Goal: Information Seeking & Learning: Learn about a topic

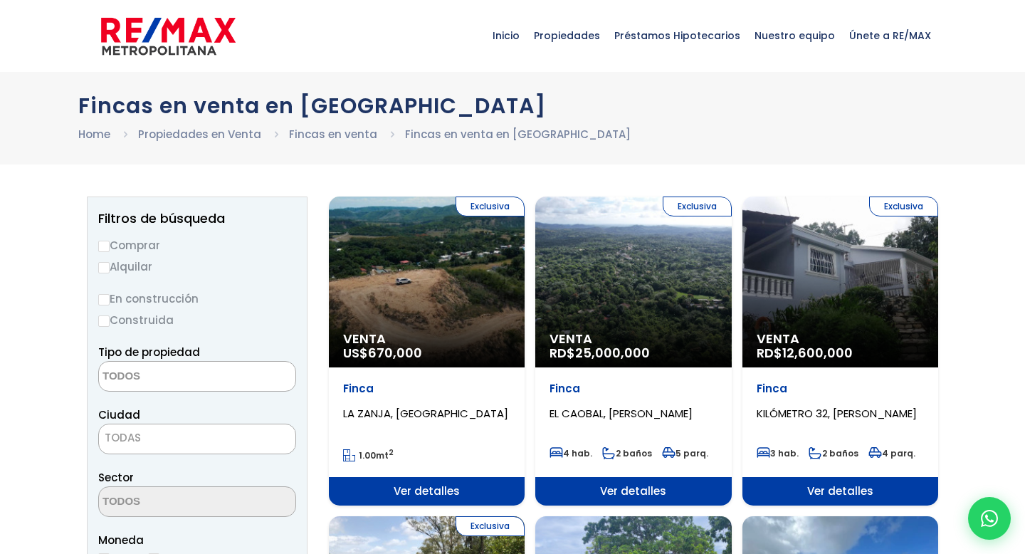
select select
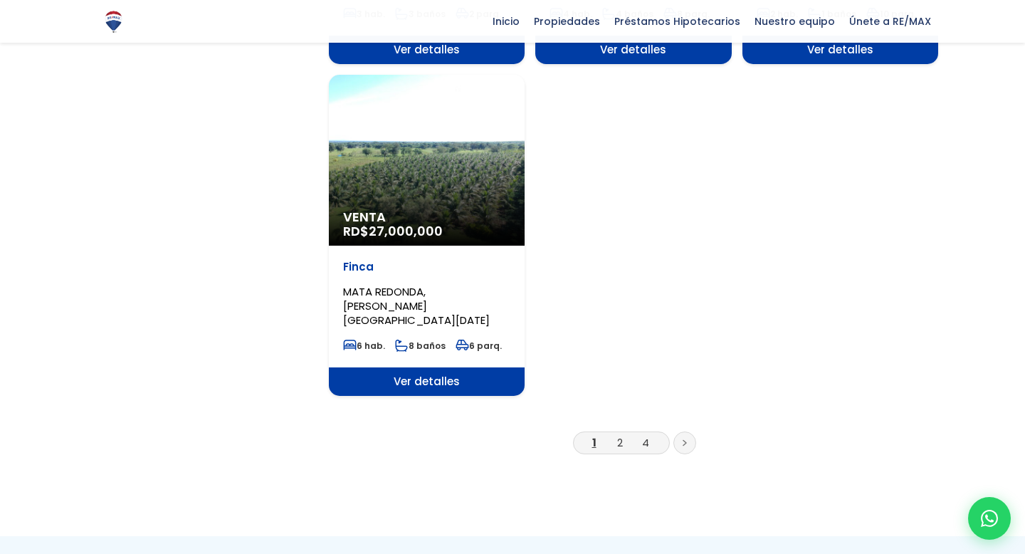
scroll to position [1777, 0]
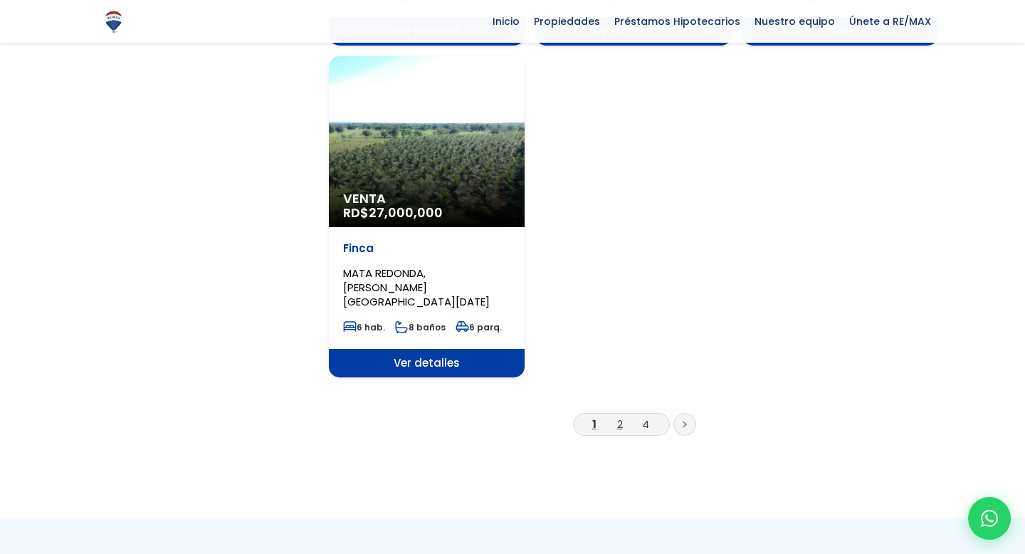
click at [617, 416] on link "2" at bounding box center [620, 423] width 6 height 15
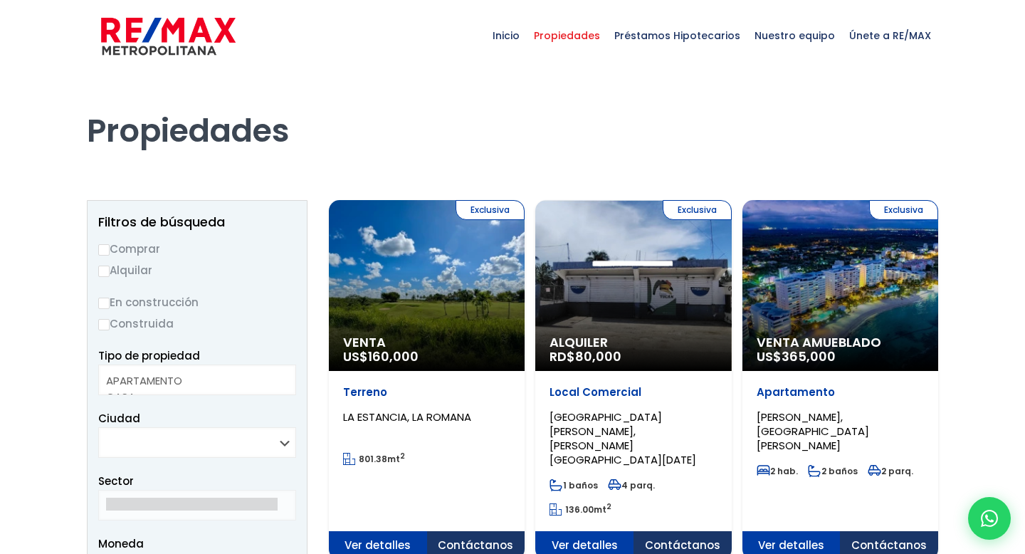
select select
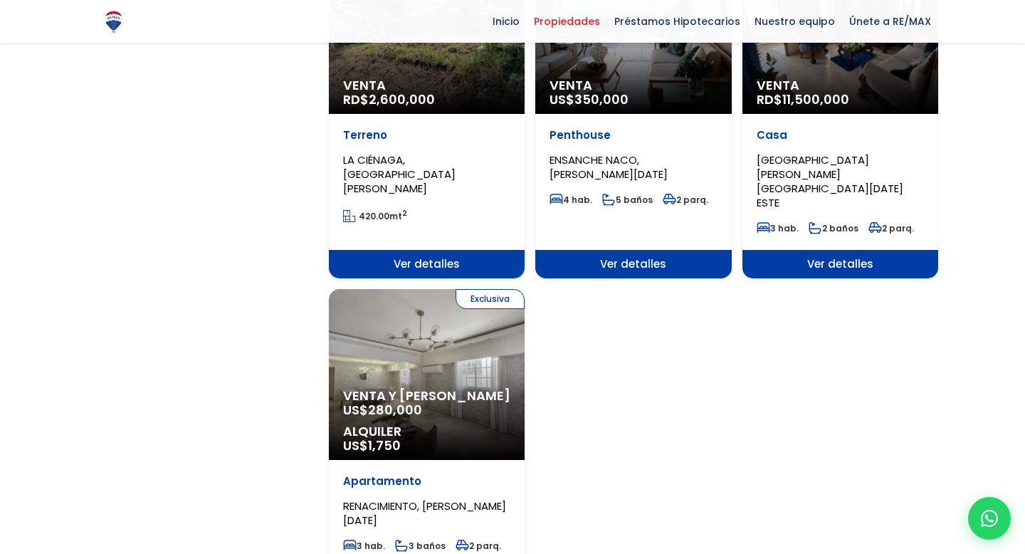
scroll to position [1666, 0]
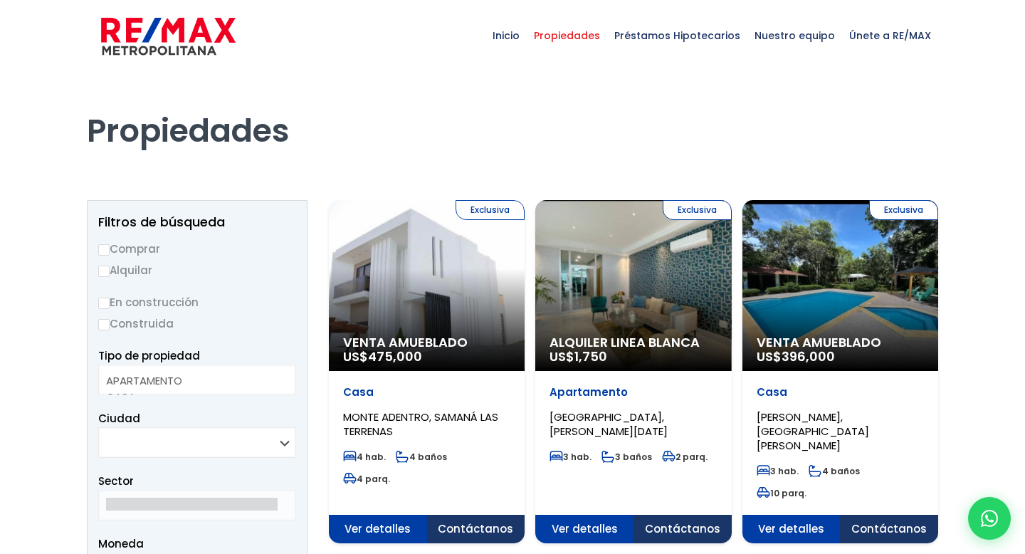
select select
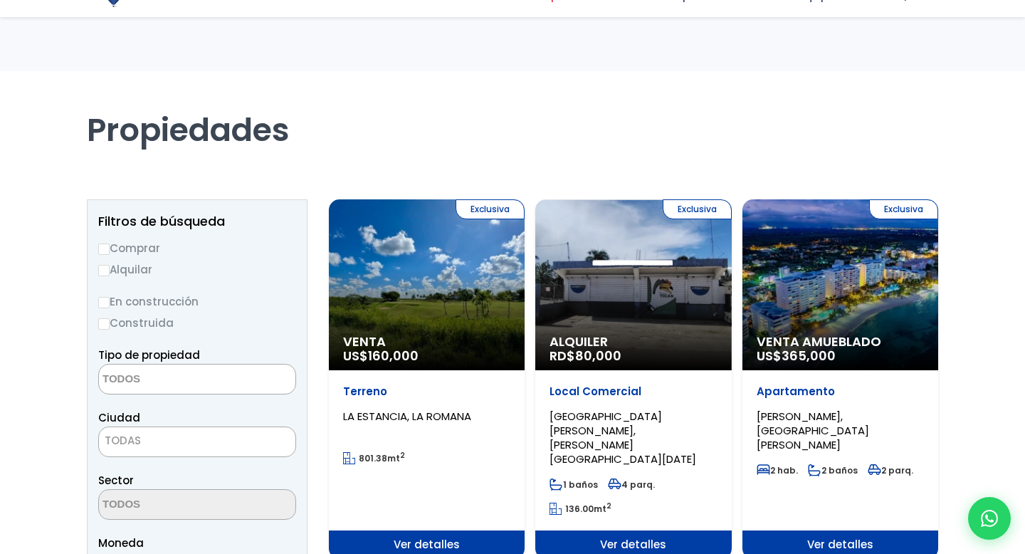
select select
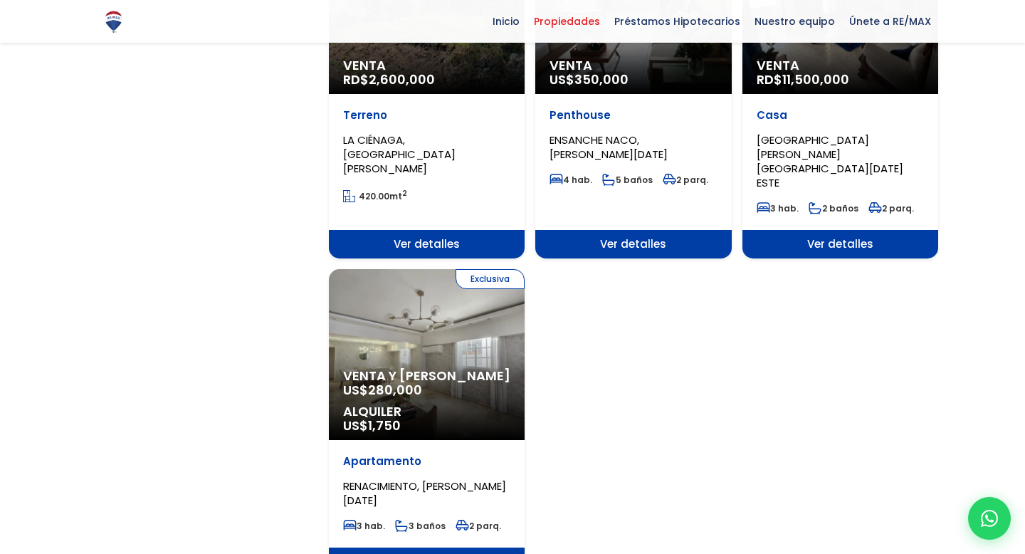
scroll to position [1666, 0]
